Goal: Task Accomplishment & Management: Use online tool/utility

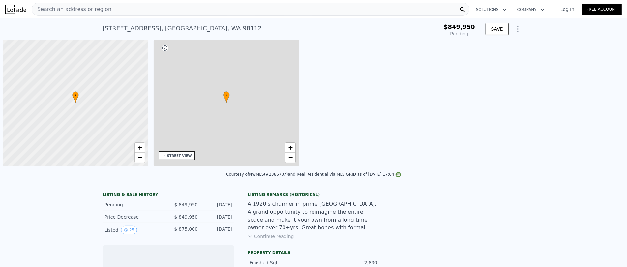
scroll to position [0, 3]
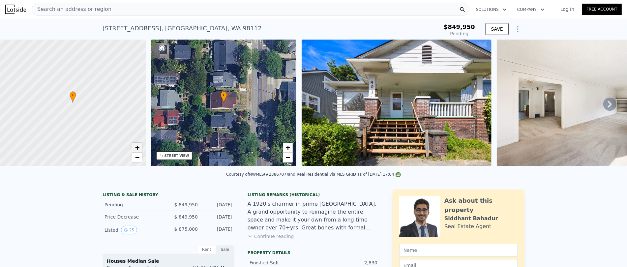
click at [138, 147] on span "+" at bounding box center [137, 147] width 4 height 8
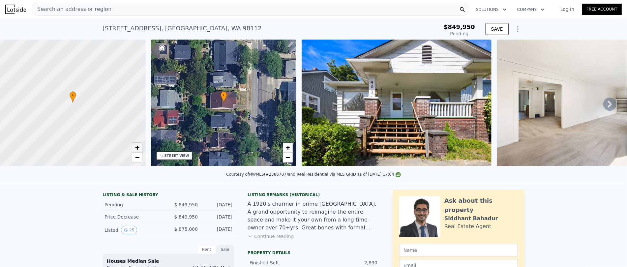
click at [138, 147] on span "+" at bounding box center [137, 147] width 4 height 8
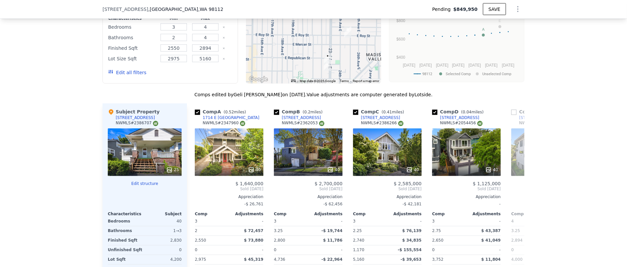
scroll to position [634, 0]
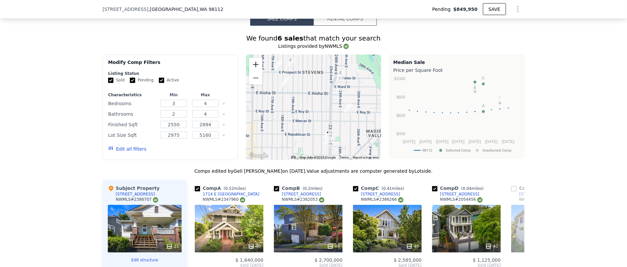
click at [257, 67] on button "Zoom in" at bounding box center [255, 64] width 13 height 13
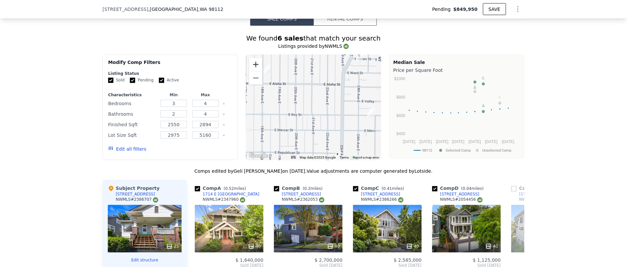
click at [257, 67] on button "Zoom in" at bounding box center [255, 64] width 13 height 13
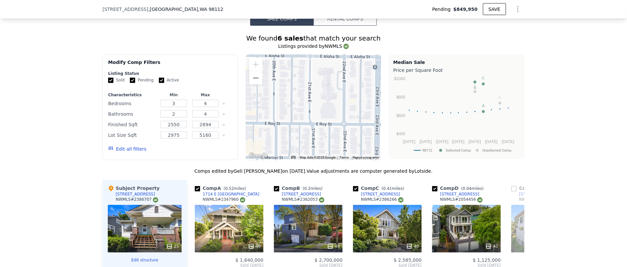
drag, startPoint x: 287, startPoint y: 77, endPoint x: 360, endPoint y: 143, distance: 98.1
click at [359, 143] on div at bounding box center [314, 108] width 136 height 106
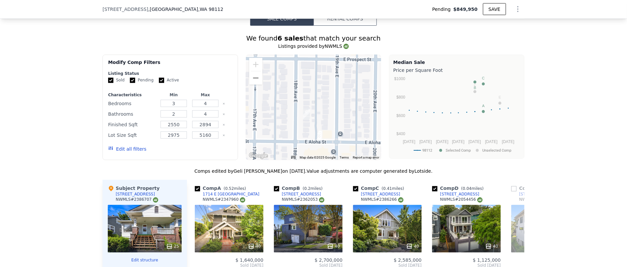
drag, startPoint x: 311, startPoint y: 103, endPoint x: 333, endPoint y: 138, distance: 41.7
click at [332, 138] on div at bounding box center [314, 108] width 136 height 106
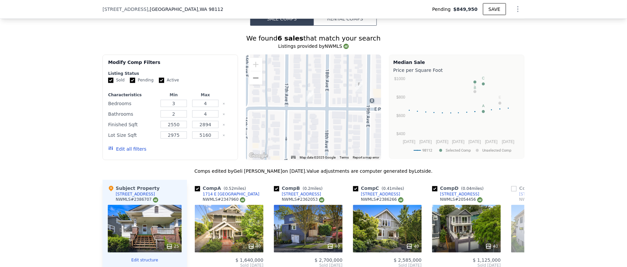
drag, startPoint x: 318, startPoint y: 109, endPoint x: 319, endPoint y: 114, distance: 5.4
click at [319, 114] on div at bounding box center [314, 108] width 136 height 106
click at [315, 111] on div at bounding box center [314, 108] width 136 height 106
click at [305, 108] on div at bounding box center [314, 108] width 136 height 106
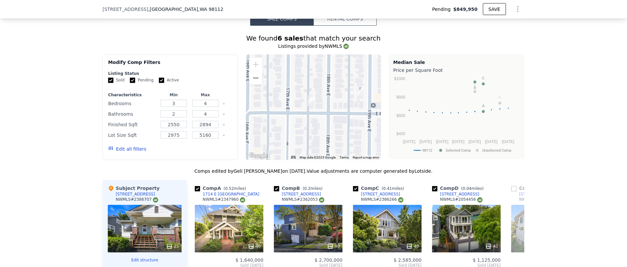
click at [305, 108] on div at bounding box center [314, 108] width 136 height 106
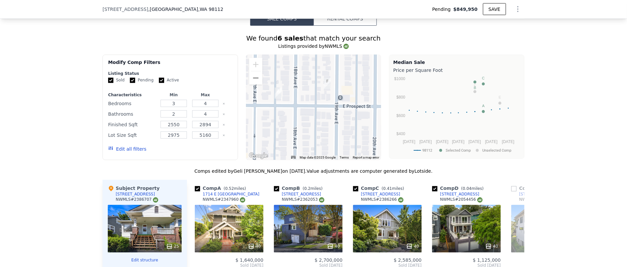
drag, startPoint x: 315, startPoint y: 114, endPoint x: 302, endPoint y: 111, distance: 13.4
click at [302, 111] on div at bounding box center [314, 108] width 136 height 106
click at [302, 104] on img "1714 E Prospect St" at bounding box center [300, 98] width 7 height 11
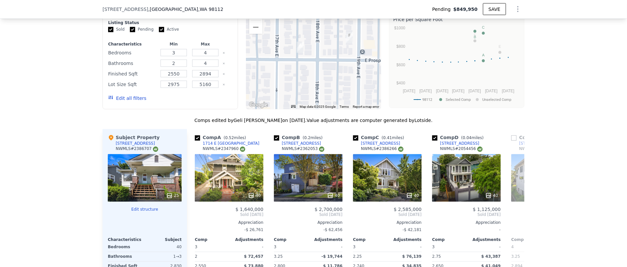
scroll to position [608, 0]
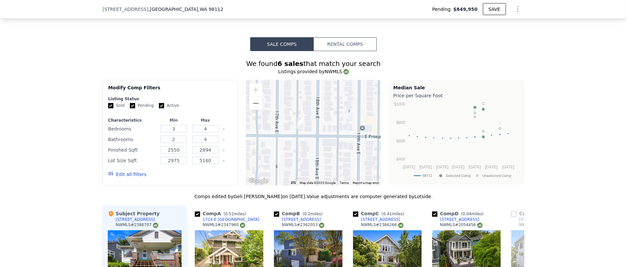
click at [260, 112] on div at bounding box center [314, 133] width 136 height 106
click at [256, 107] on button "Zoom out" at bounding box center [255, 103] width 13 height 13
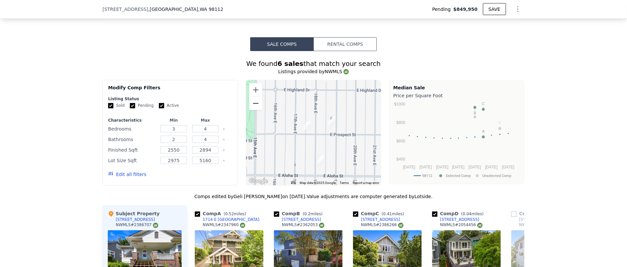
click at [256, 107] on button "Zoom out" at bounding box center [255, 103] width 13 height 13
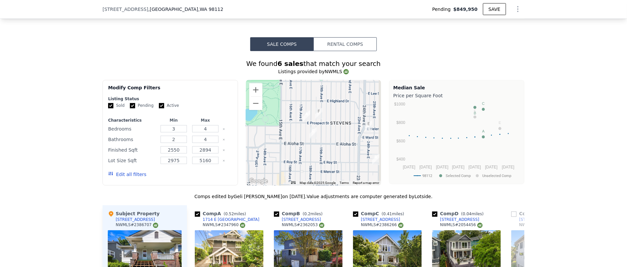
drag, startPoint x: 288, startPoint y: 130, endPoint x: 277, endPoint y: 112, distance: 20.3
click at [278, 112] on div at bounding box center [314, 133] width 136 height 106
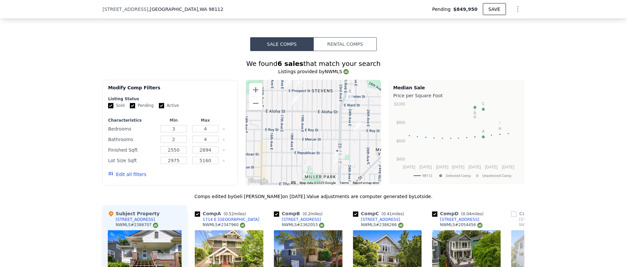
scroll to position [642, 0]
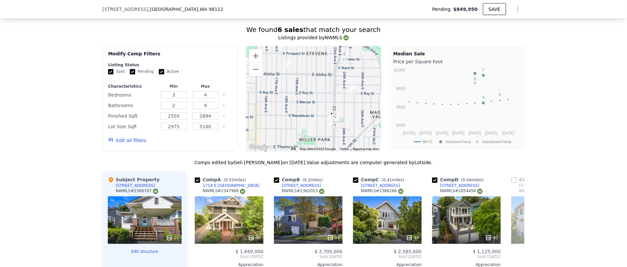
drag, startPoint x: 311, startPoint y: 117, endPoint x: 297, endPoint y: 109, distance: 16.0
click at [298, 109] on div at bounding box center [314, 99] width 136 height 106
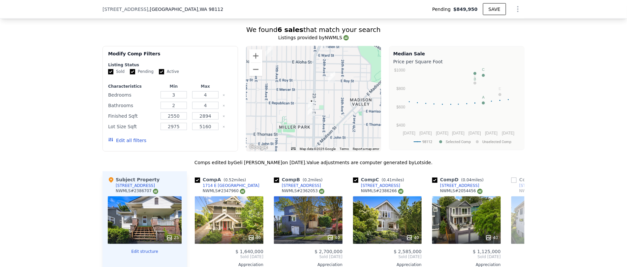
click at [298, 110] on div at bounding box center [314, 99] width 136 height 106
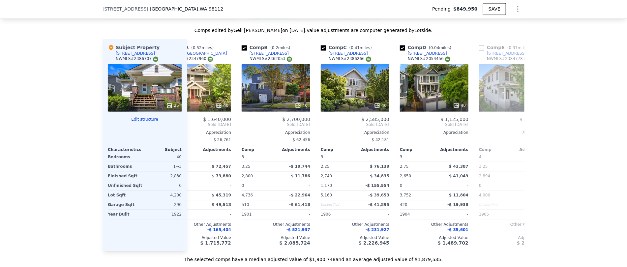
scroll to position [0, 33]
click at [520, 11] on icon "Show Options" at bounding box center [518, 9] width 8 height 8
click at [504, 22] on div "Edit Structure" at bounding box center [488, 26] width 74 height 13
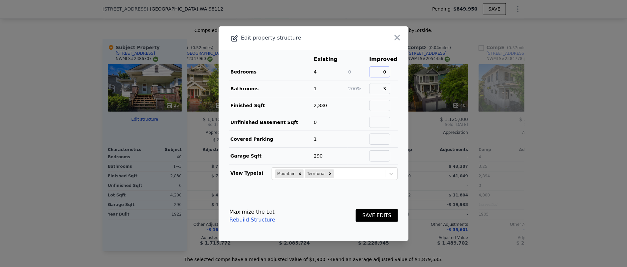
click at [389, 72] on input "0" at bounding box center [379, 71] width 21 height 11
type input "4"
click at [375, 215] on button "SAVE EDITS" at bounding box center [377, 215] width 42 height 13
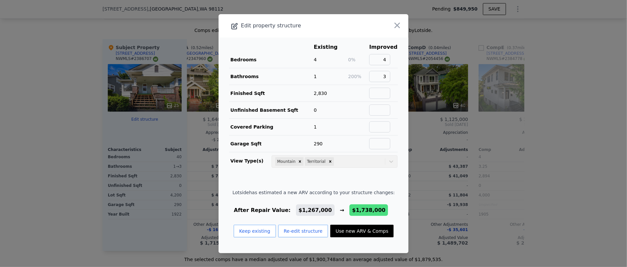
click at [361, 234] on button "Use new ARV & Comps" at bounding box center [362, 231] width 63 height 13
type input "6"
type input "1.75"
type input "3.75"
type input "2260"
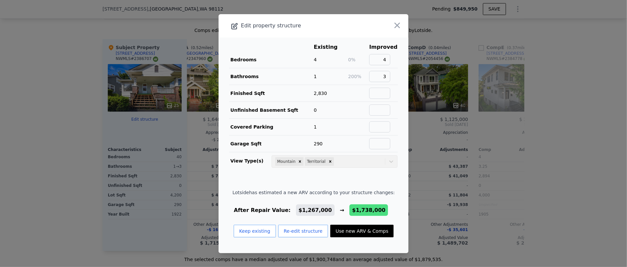
type input "3740"
type input "3201"
type input "5300"
checkbox input "false"
type input "$ 1,738,000"
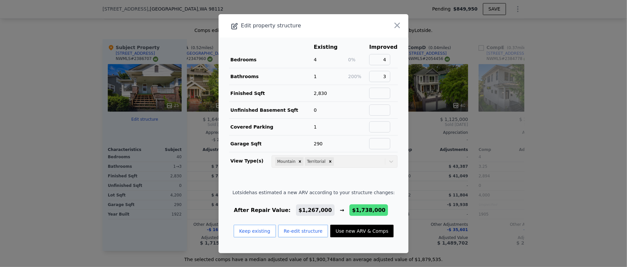
type input "$ 397,100"
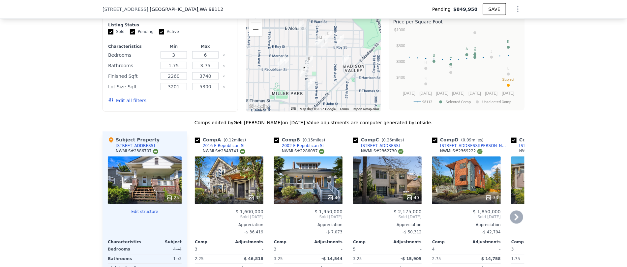
scroll to position [667, 0]
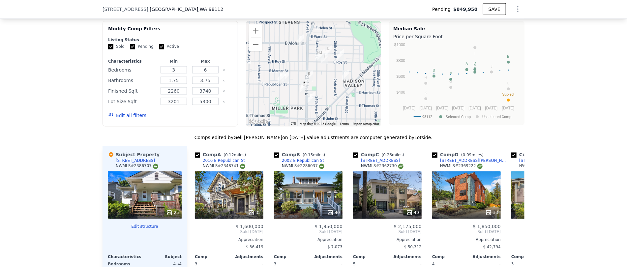
click at [313, 89] on div at bounding box center [314, 74] width 136 height 106
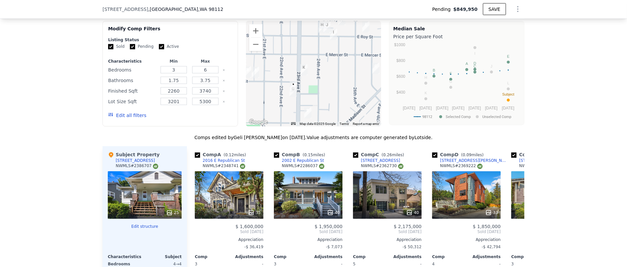
click at [296, 96] on div at bounding box center [314, 74] width 136 height 106
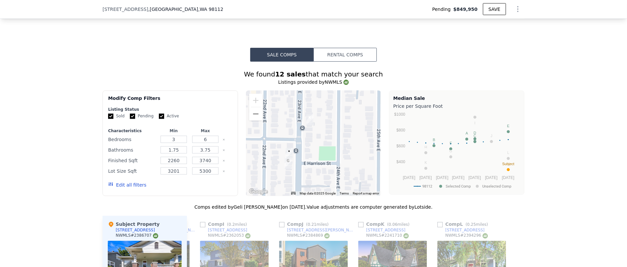
scroll to position [628, 0]
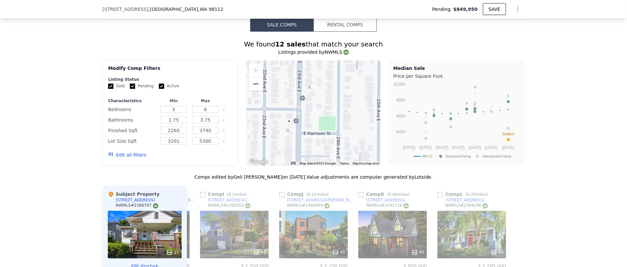
click at [252, 90] on button "Zoom out" at bounding box center [255, 84] width 13 height 13
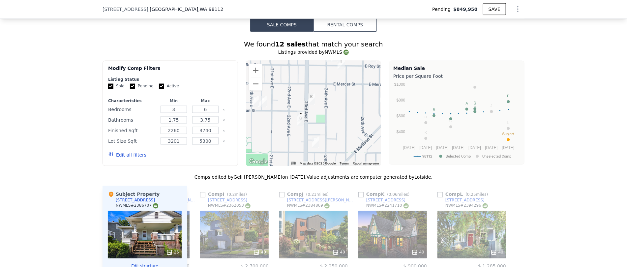
click at [252, 90] on button "Zoom out" at bounding box center [255, 84] width 13 height 13
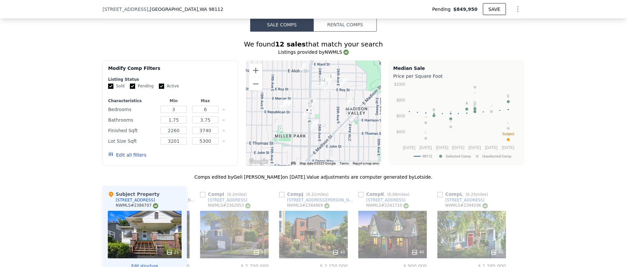
click at [283, 123] on div at bounding box center [314, 114] width 136 height 106
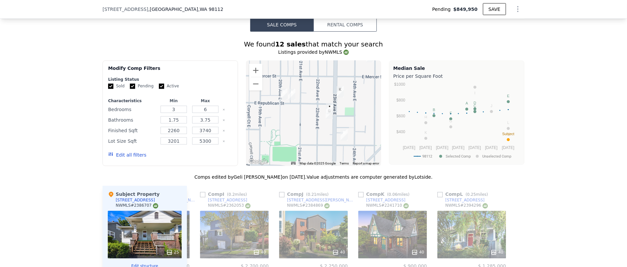
click at [283, 109] on div at bounding box center [314, 114] width 136 height 106
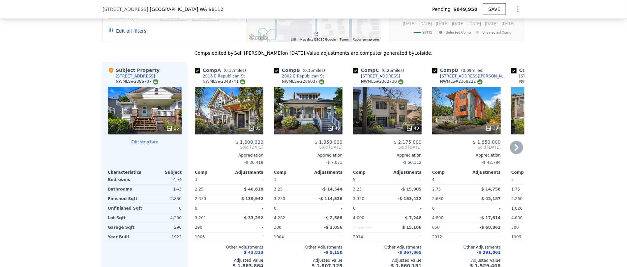
scroll to position [759, 0]
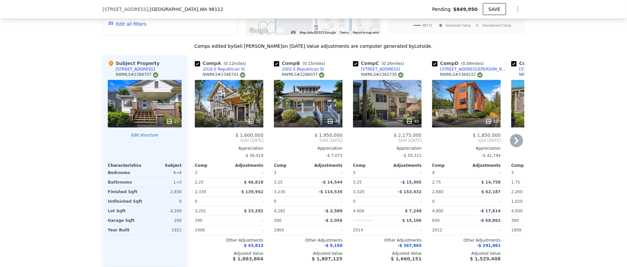
click at [230, 114] on div "35" at bounding box center [229, 103] width 69 height 47
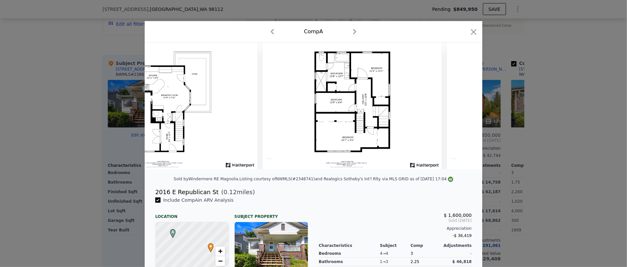
scroll to position [0, 6194]
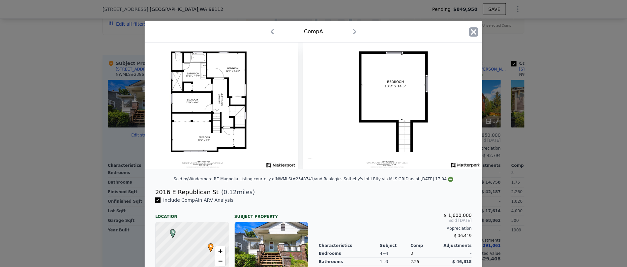
click at [476, 30] on icon "button" at bounding box center [473, 31] width 9 height 9
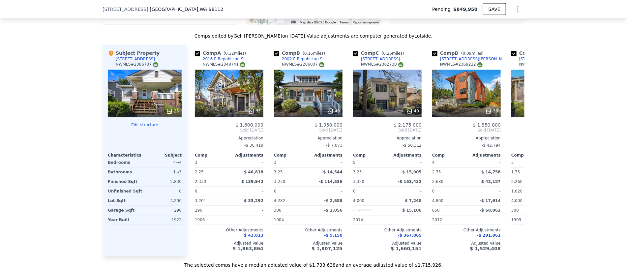
scroll to position [657, 0]
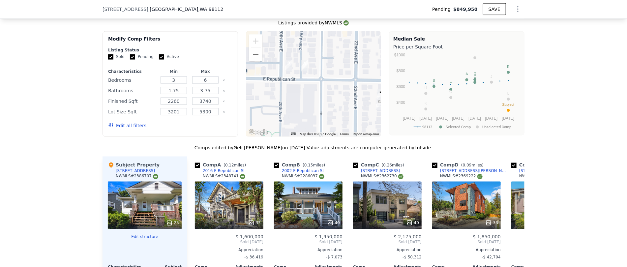
drag, startPoint x: 298, startPoint y: 79, endPoint x: 313, endPoint y: 98, distance: 24.7
click at [313, 98] on div at bounding box center [314, 84] width 136 height 106
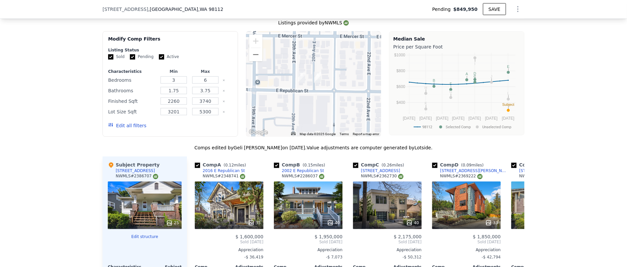
click at [305, 87] on div at bounding box center [314, 84] width 136 height 106
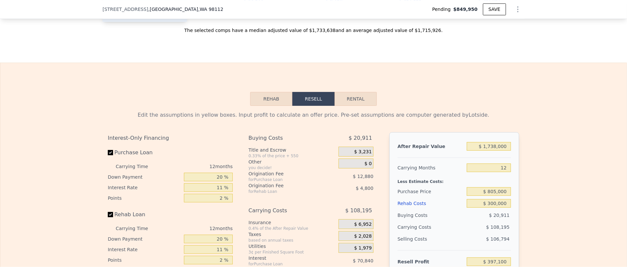
scroll to position [1036, 0]
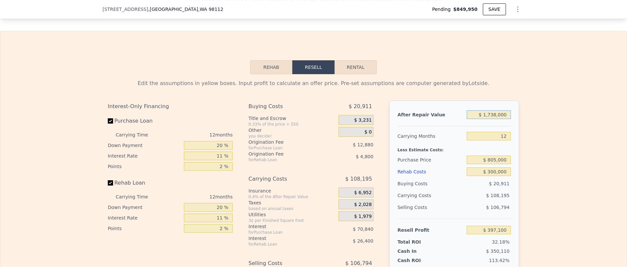
click at [490, 119] on input "$ 1,738,000" at bounding box center [489, 115] width 44 height 9
type input "$ 1"
type input "-$ 1,227,703"
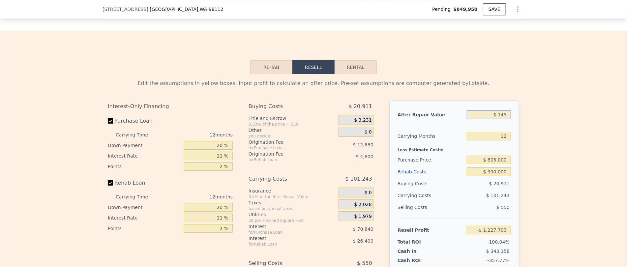
type input "$ 1,450"
type input "-$ 1,226,349"
type input "$ 14,500"
type input "-$ 1,214,149"
type input "$ 145,000"
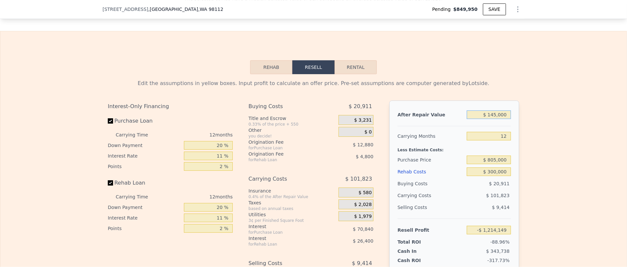
type input "-$ 1,092,148"
type input "$ 1,450,000"
type input "$ 127,857"
type input "$ 1,450,000"
click at [505, 141] on input "12" at bounding box center [489, 136] width 44 height 9
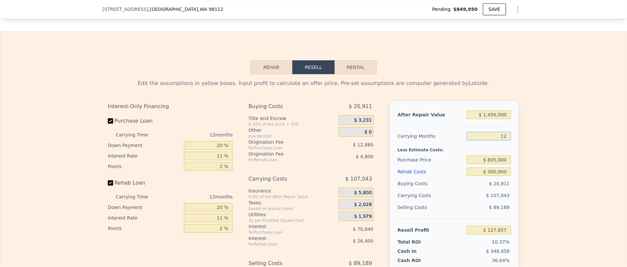
type input "1"
type input "$ 225,980"
type input "10"
type input "$ 145,698"
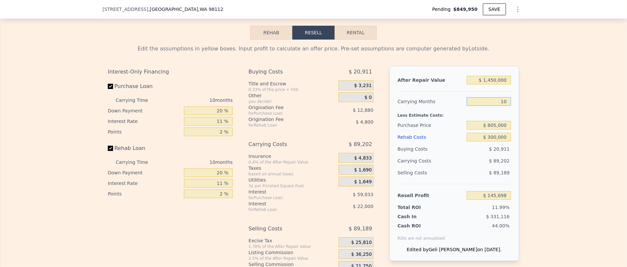
scroll to position [1074, 0]
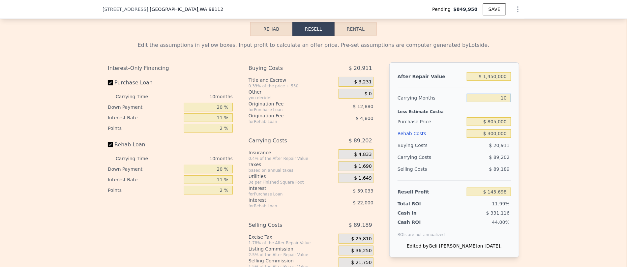
type input "10"
click at [494, 126] on input "$ 805,000" at bounding box center [489, 121] width 44 height 9
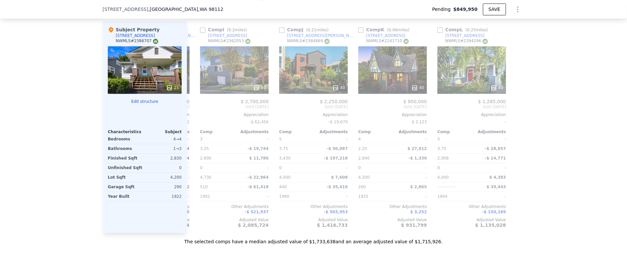
scroll to position [0, 0]
